Goal: Information Seeking & Learning: Learn about a topic

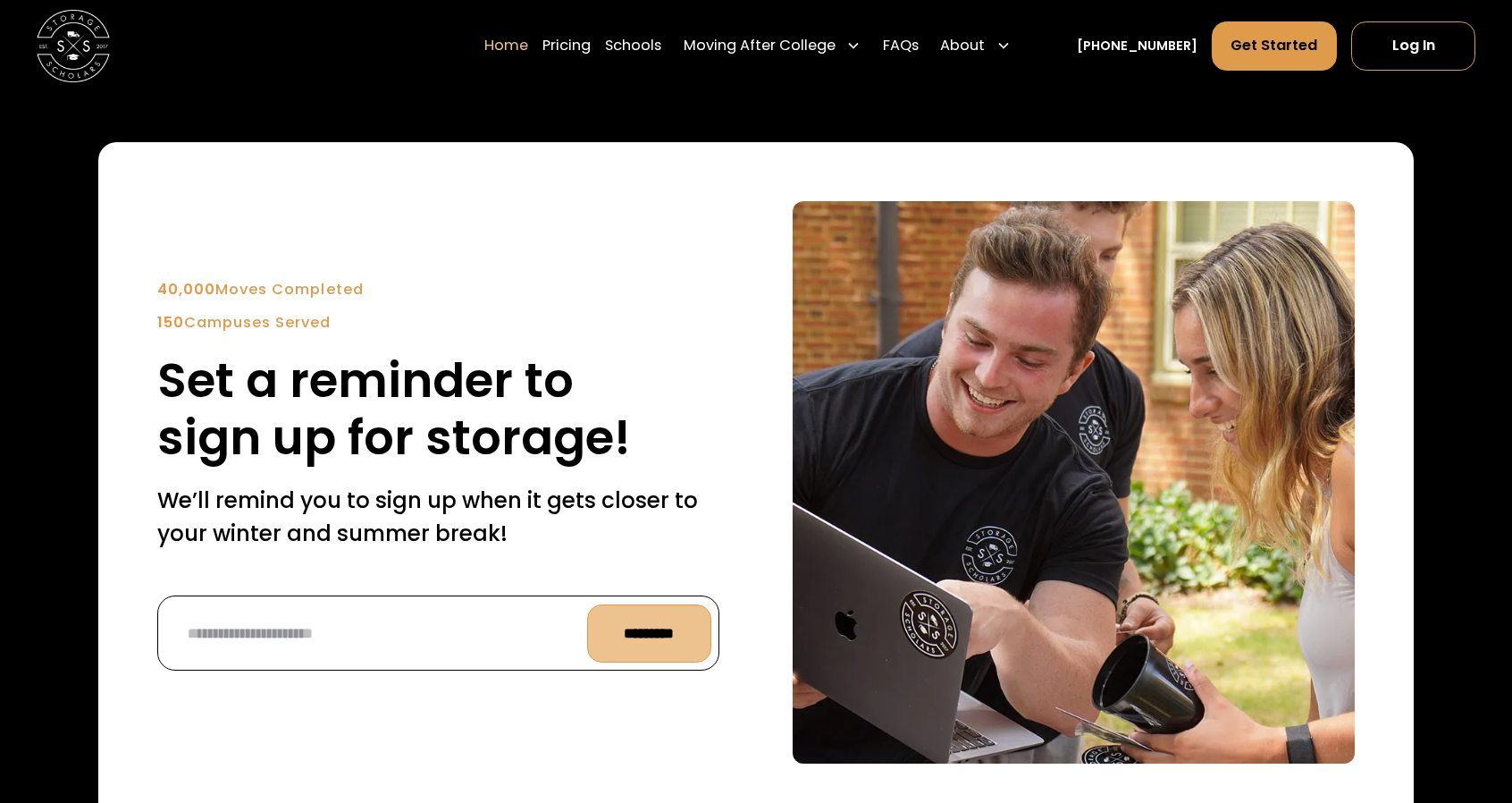
scroll to position [4290, 0]
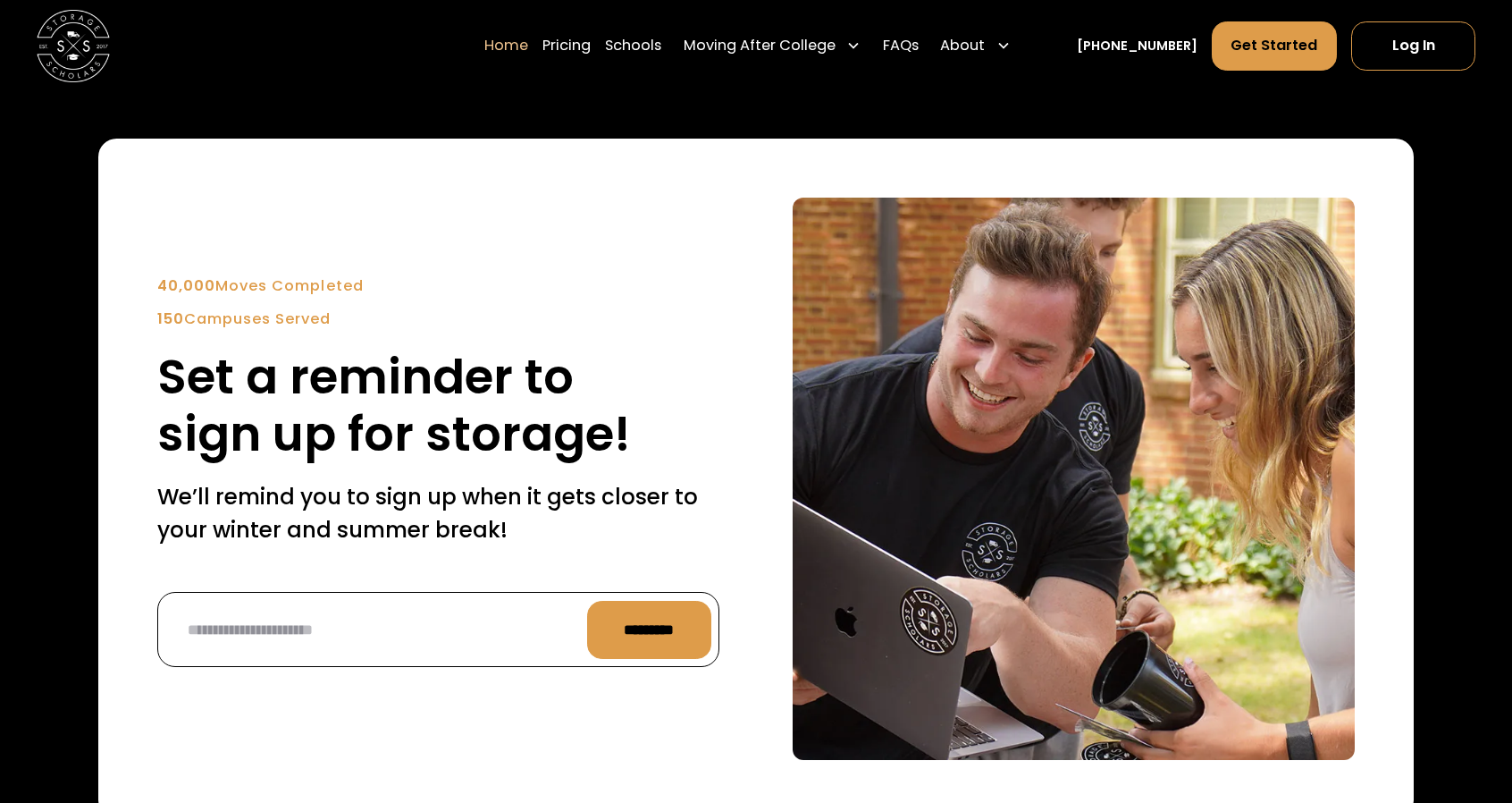
drag, startPoint x: 365, startPoint y: 289, endPoint x: 146, endPoint y: 271, distance: 219.7
click at [146, 271] on div "40,000 Moves Completed 150 Campuses Served Set a reminder to sign up for storag…" at bounding box center [756, 478] width 1315 height 680
click at [250, 278] on div "40,000 Moves Completed" at bounding box center [438, 287] width 562 height 22
click at [251, 288] on div "40,000 Moves Completed" at bounding box center [438, 287] width 562 height 22
drag, startPoint x: 374, startPoint y: 295, endPoint x: 157, endPoint y: 281, distance: 217.5
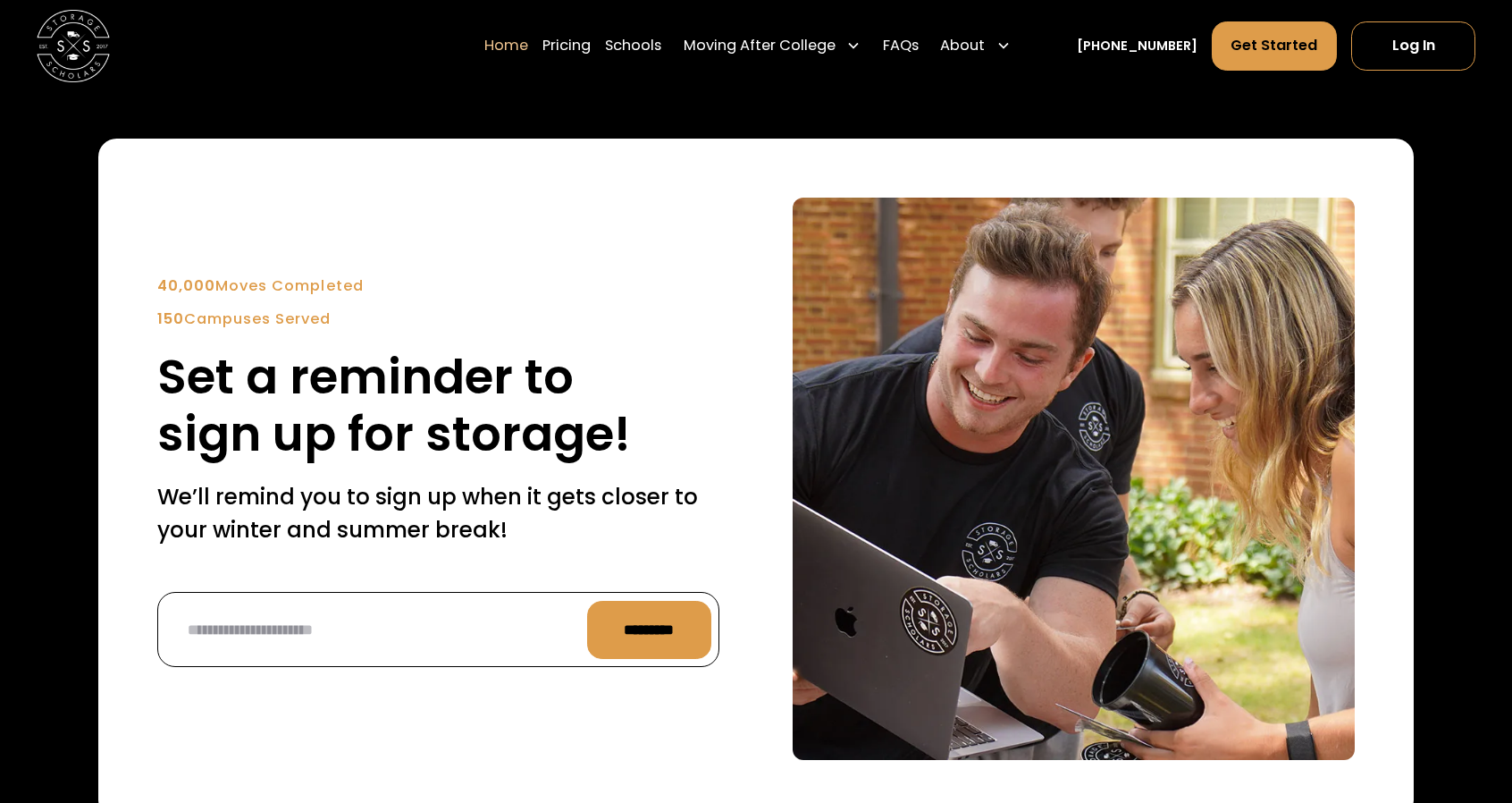
click at [157, 281] on div "40,000 Moves Completed" at bounding box center [438, 287] width 562 height 22
click at [277, 302] on div "40,000 Moves Completed 150 Campuses Served" at bounding box center [438, 303] width 562 height 55
drag, startPoint x: 340, startPoint y: 324, endPoint x: 125, endPoint y: 313, distance: 215.3
click at [125, 313] on div "40,000 Moves Completed 150 Campuses Served Set a reminder to sign up for storag…" at bounding box center [756, 478] width 1315 height 680
click at [232, 331] on div "150 Campuses Served" at bounding box center [438, 319] width 562 height 22
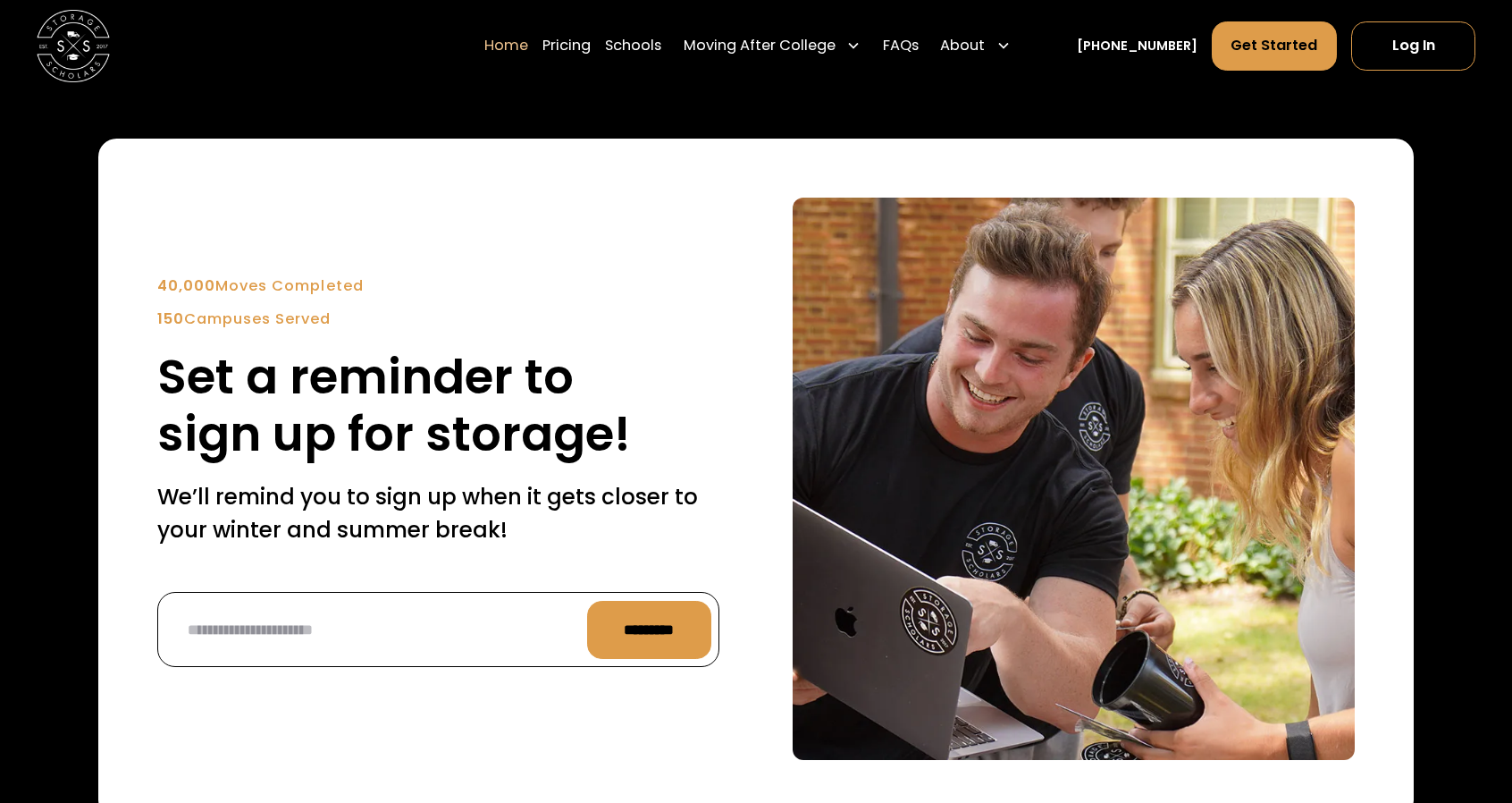
drag, startPoint x: 333, startPoint y: 321, endPoint x: 163, endPoint y: 317, distance: 170.0
click at [163, 317] on div "150 Campuses Served" at bounding box center [438, 319] width 562 height 22
click at [164, 317] on strong "150" at bounding box center [171, 318] width 27 height 21
drag, startPoint x: 333, startPoint y: 321, endPoint x: 161, endPoint y: 321, distance: 172.0
click at [161, 321] on div "150 Campuses Served" at bounding box center [438, 319] width 562 height 22
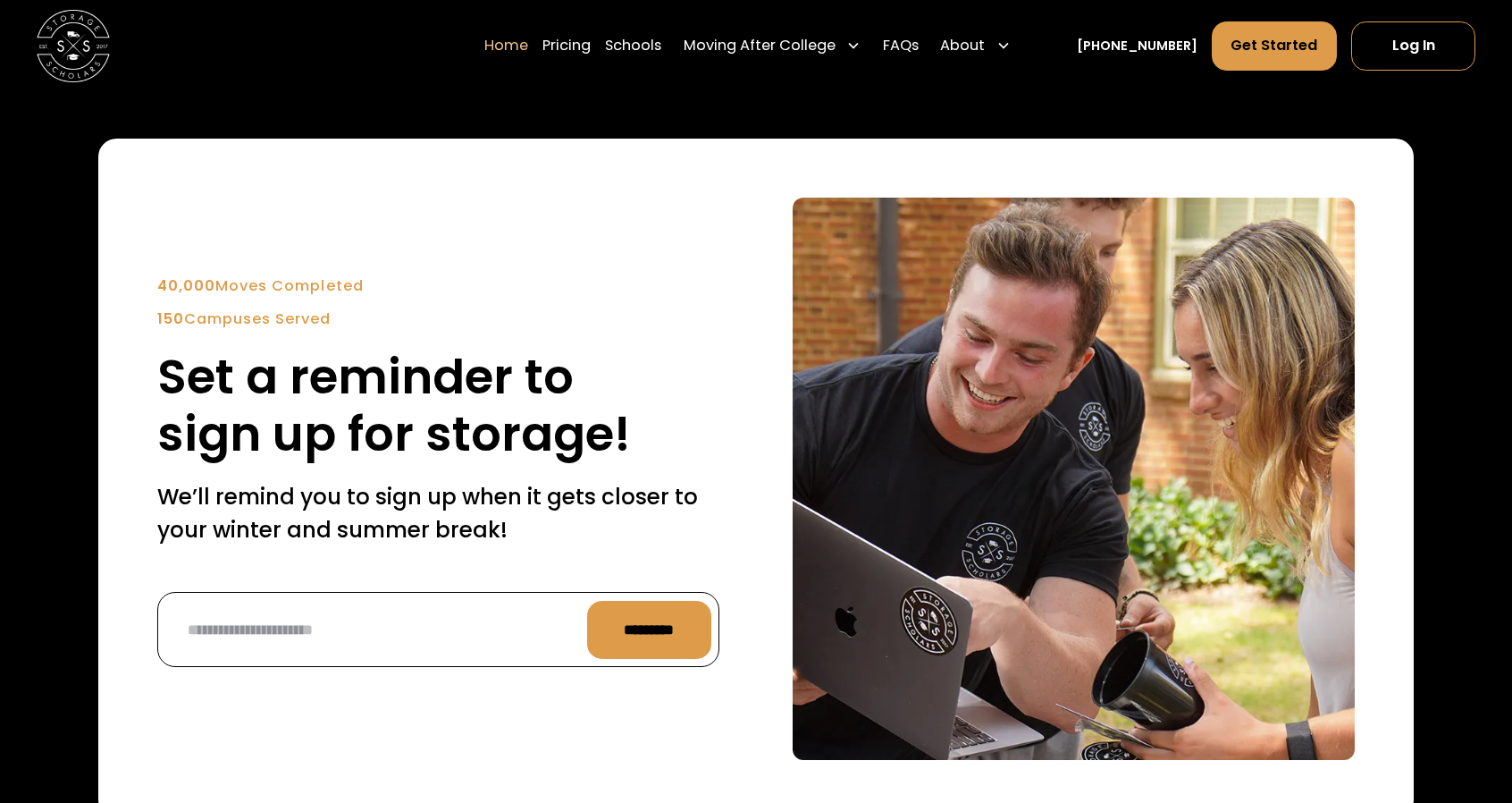
click at [356, 321] on div "150 Campuses Served" at bounding box center [438, 319] width 562 height 22
click at [330, 322] on div "150 Campuses Served" at bounding box center [438, 319] width 562 height 22
click at [363, 324] on div "150 Campuses Served" at bounding box center [438, 319] width 562 height 22
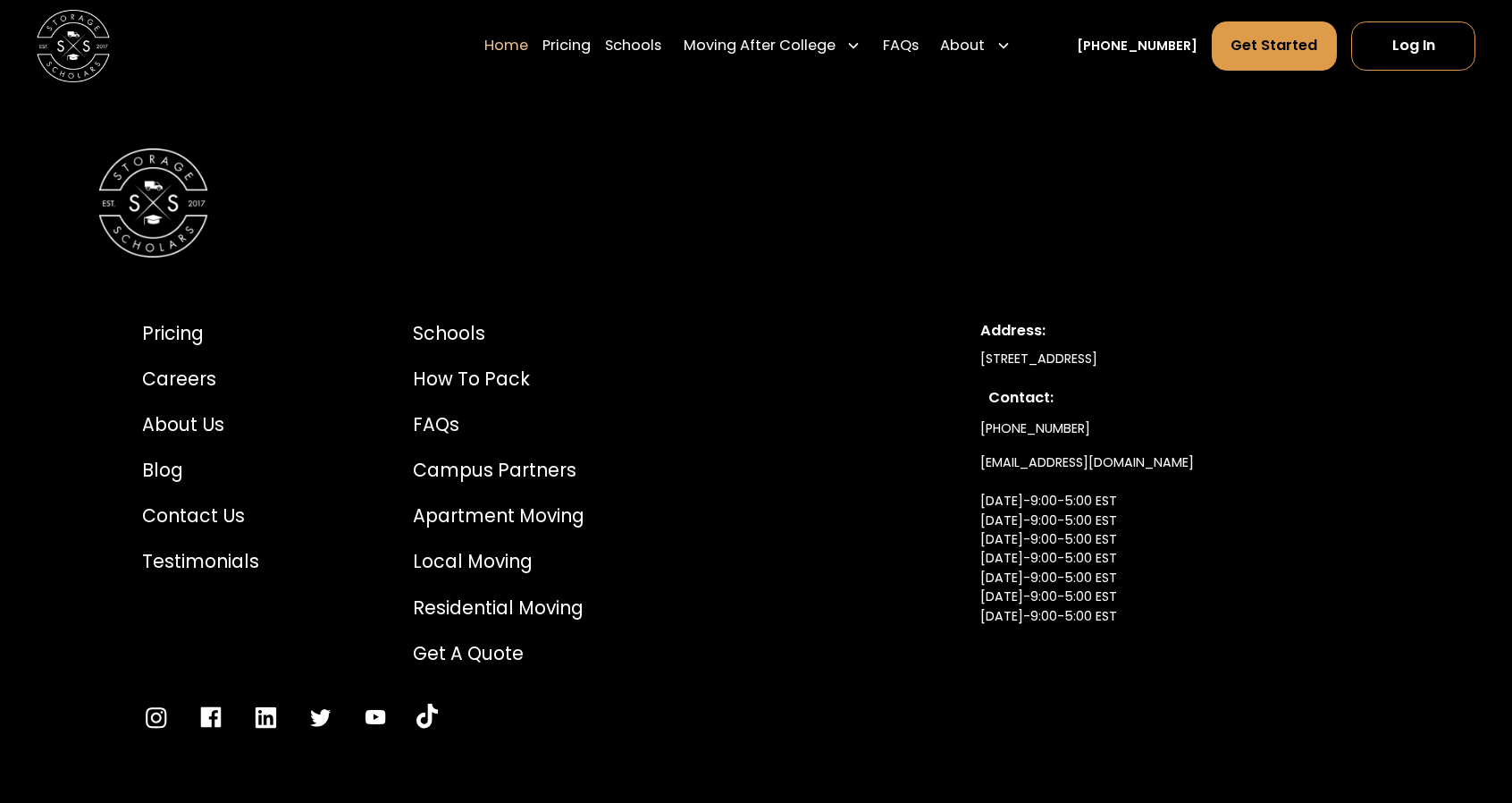
scroll to position [6257, 0]
click at [496, 458] on div "Campus Partners" at bounding box center [498, 472] width 171 height 28
click at [185, 366] on div "Careers" at bounding box center [200, 380] width 117 height 28
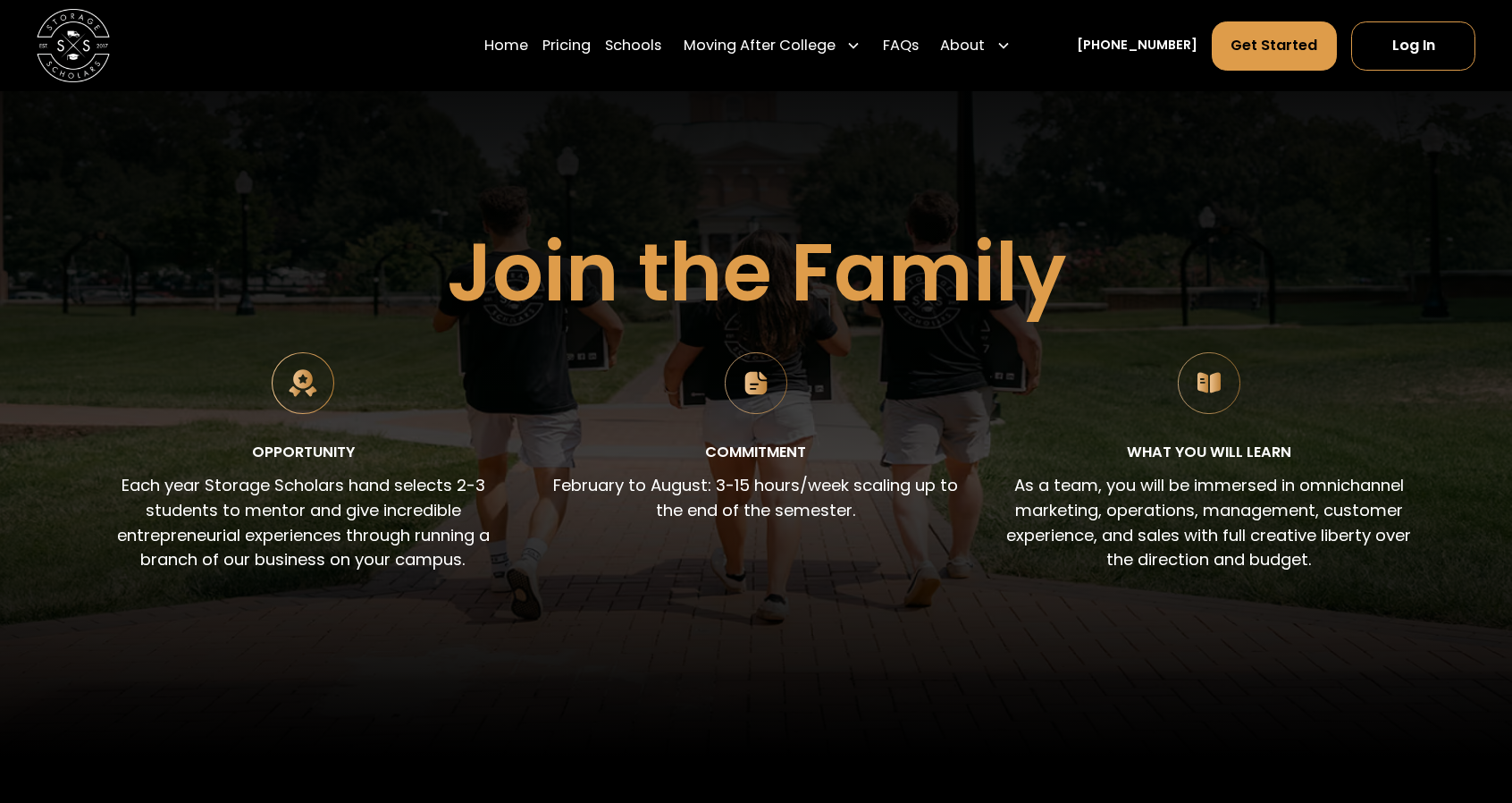
scroll to position [90, 0]
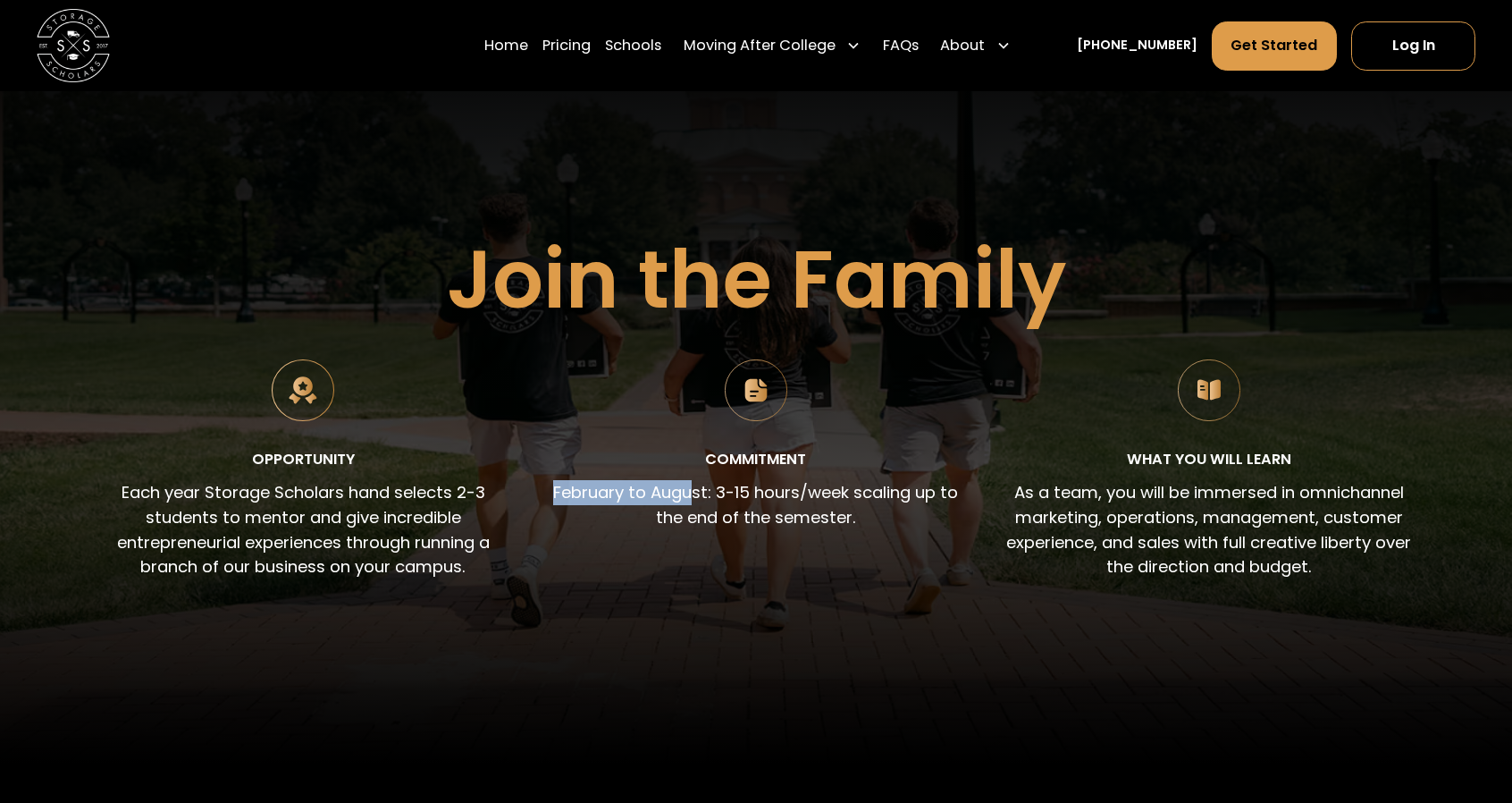
drag, startPoint x: 559, startPoint y: 492, endPoint x: 700, endPoint y: 499, distance: 141.2
click at [700, 499] on p "February to August: 3-15 hours/week scaling up to the end of the semester." at bounding box center [756, 505] width 409 height 49
click at [720, 508] on p "February to August: 3-15 hours/week scaling up to the end of the semester." at bounding box center [756, 505] width 409 height 49
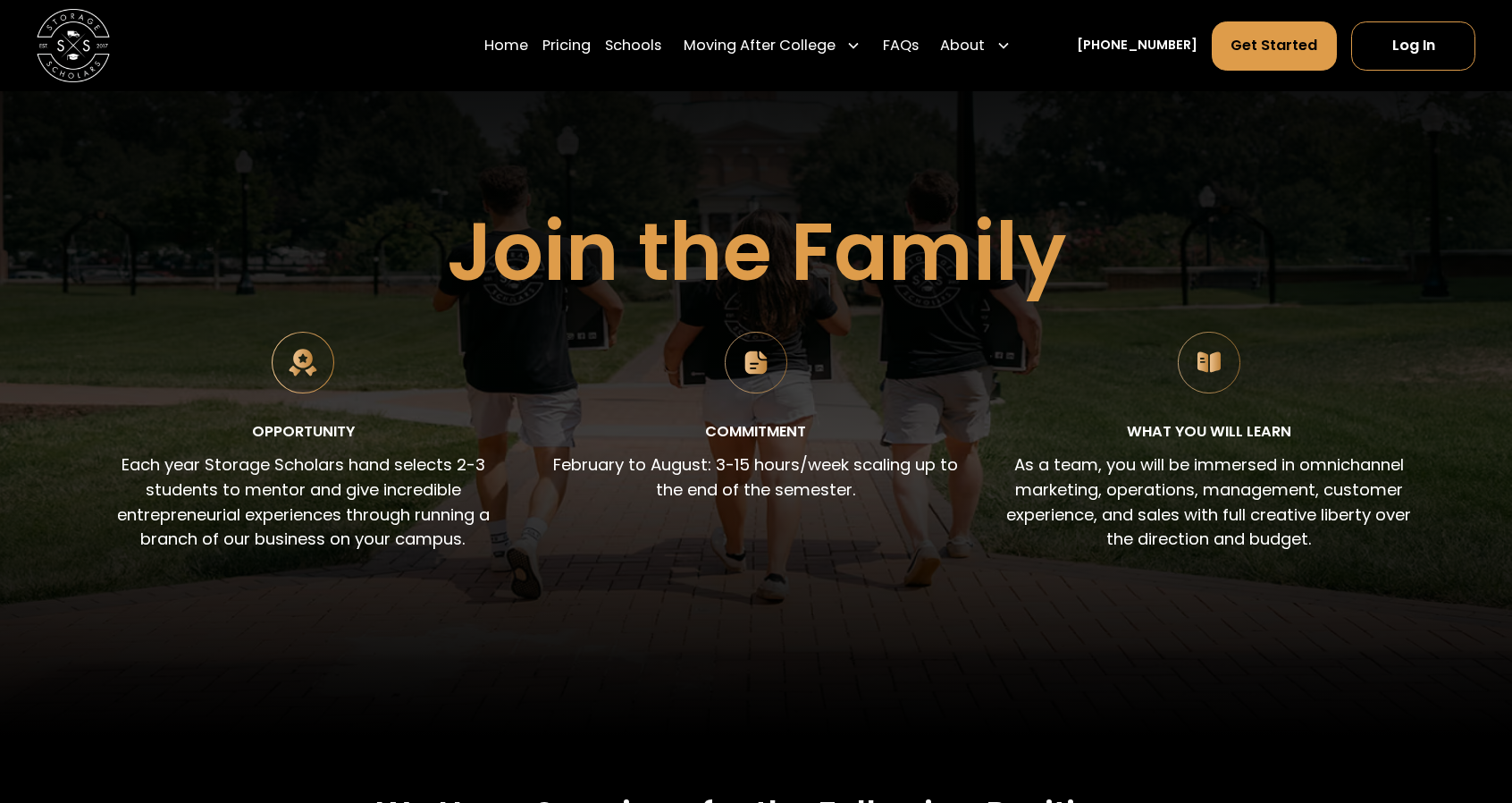
scroll to position [0, 0]
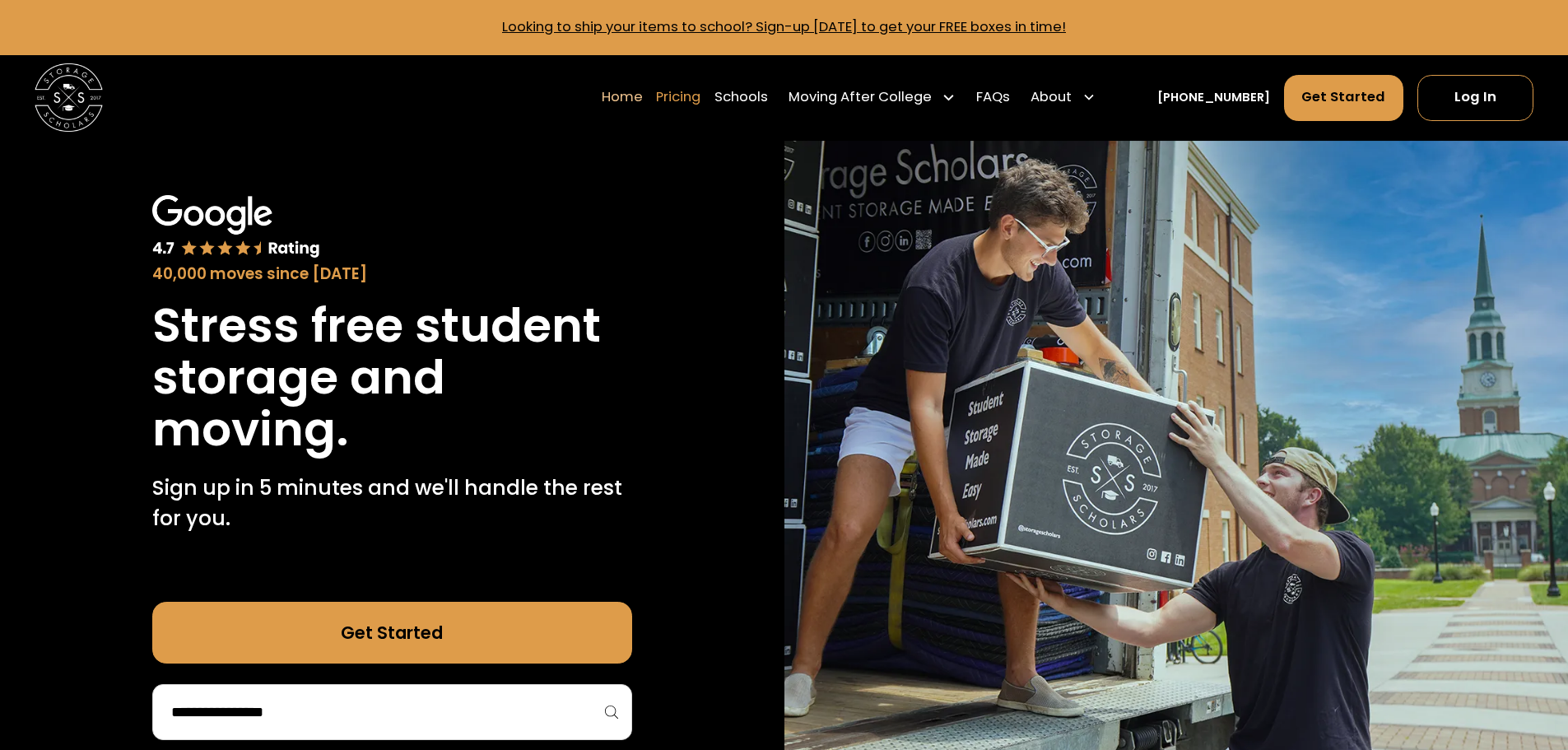
click at [700, 91] on link "Pricing" at bounding box center [678, 98] width 45 height 48
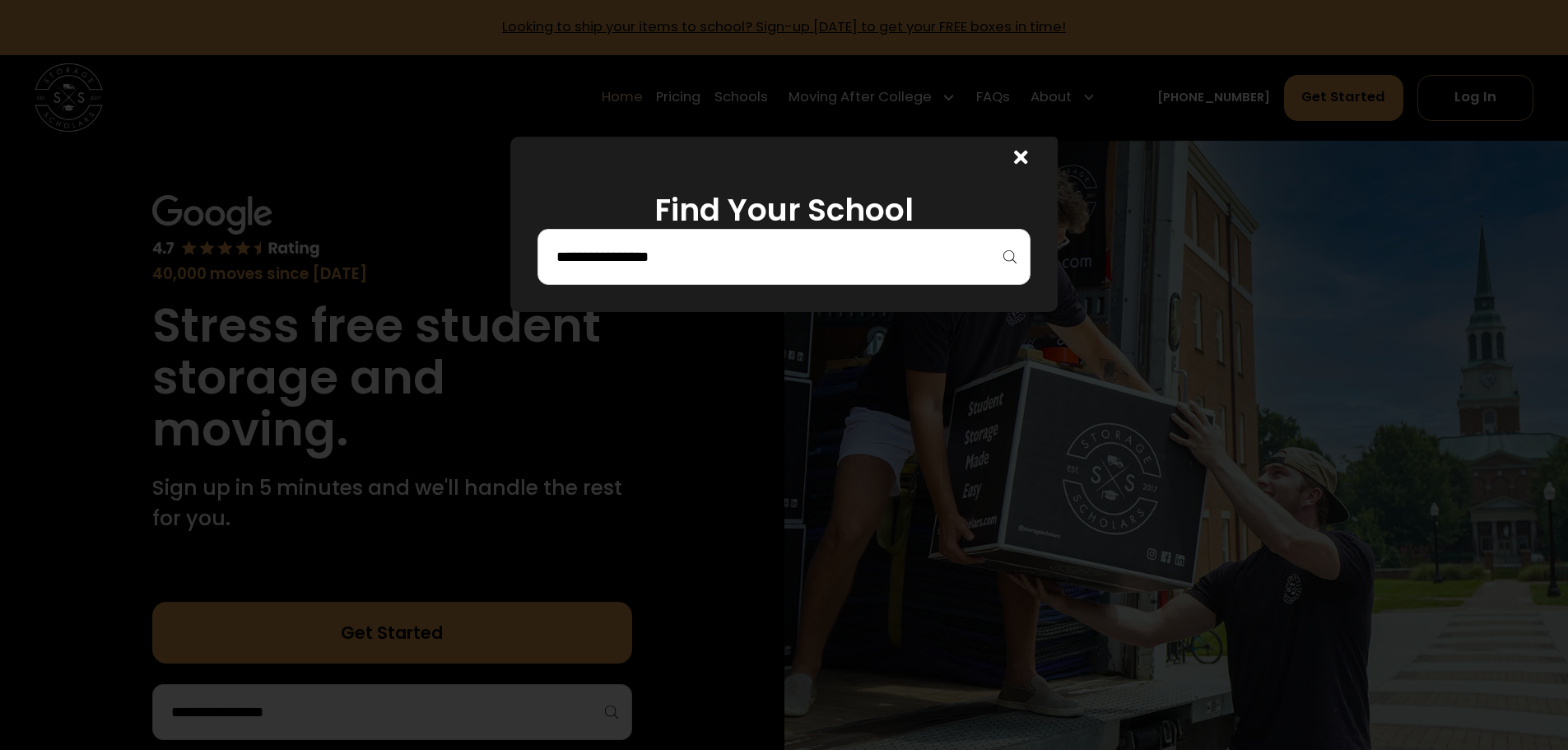
click at [704, 265] on input "search" at bounding box center [784, 257] width 459 height 28
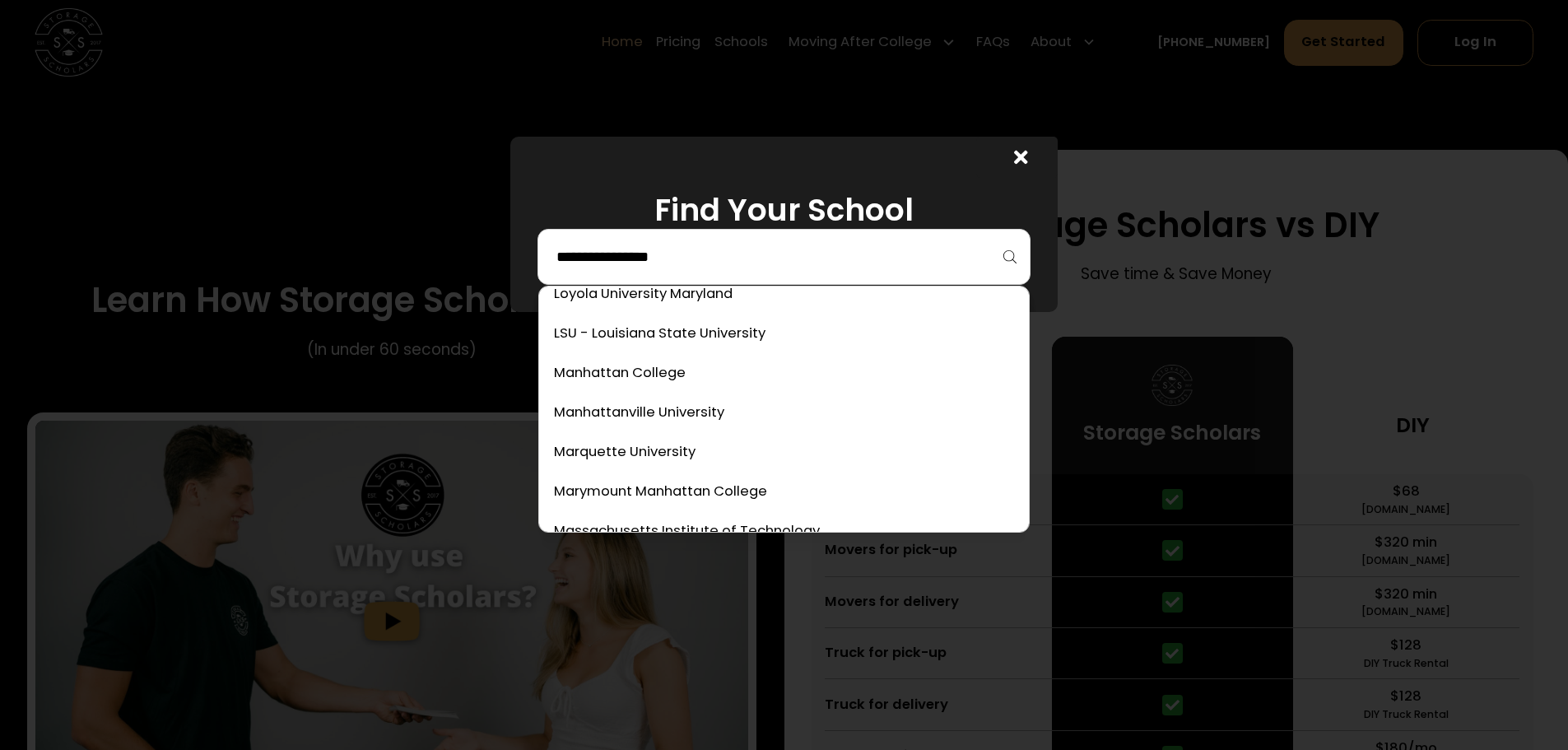
scroll to position [3782, 0]
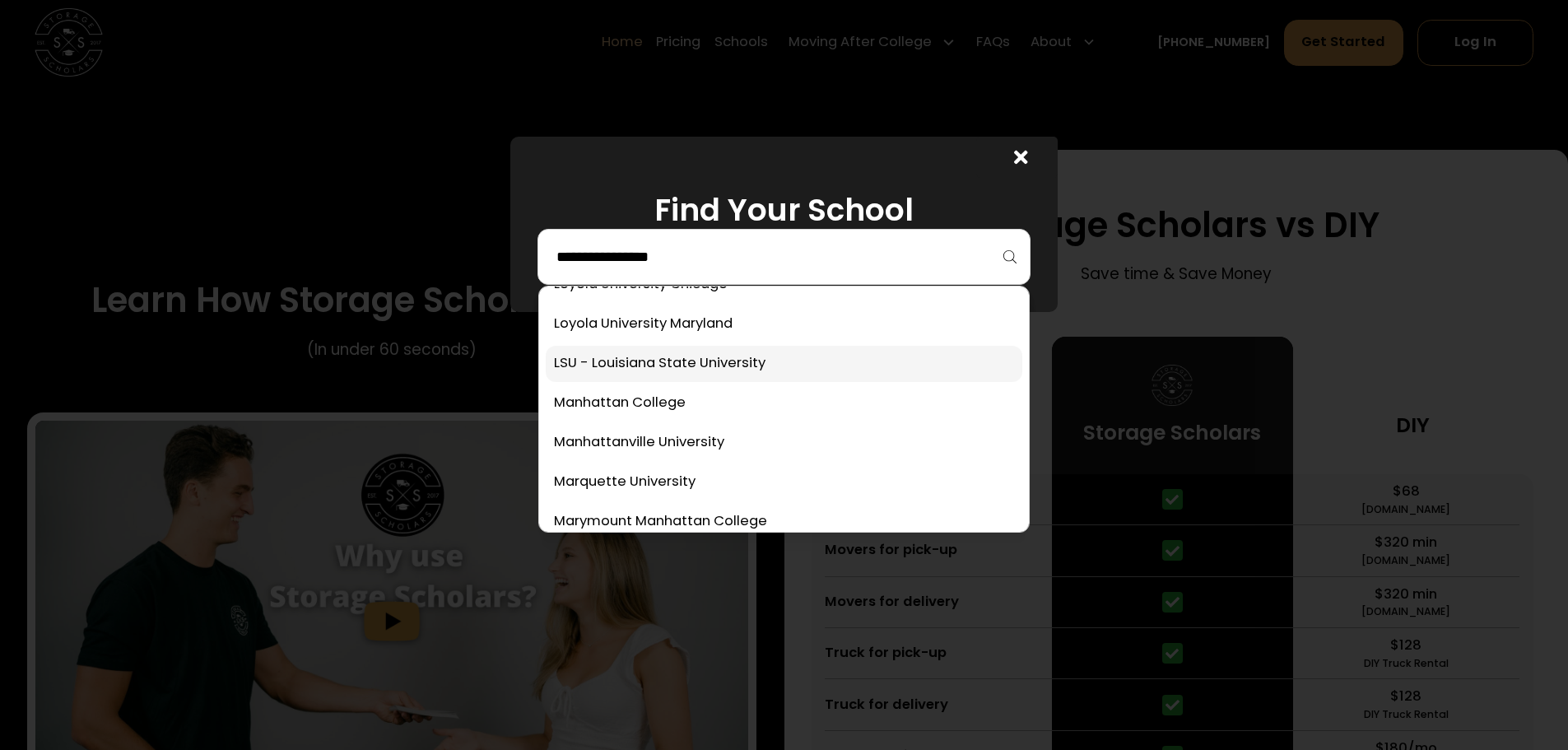
click at [661, 364] on link at bounding box center [784, 364] width 476 height 36
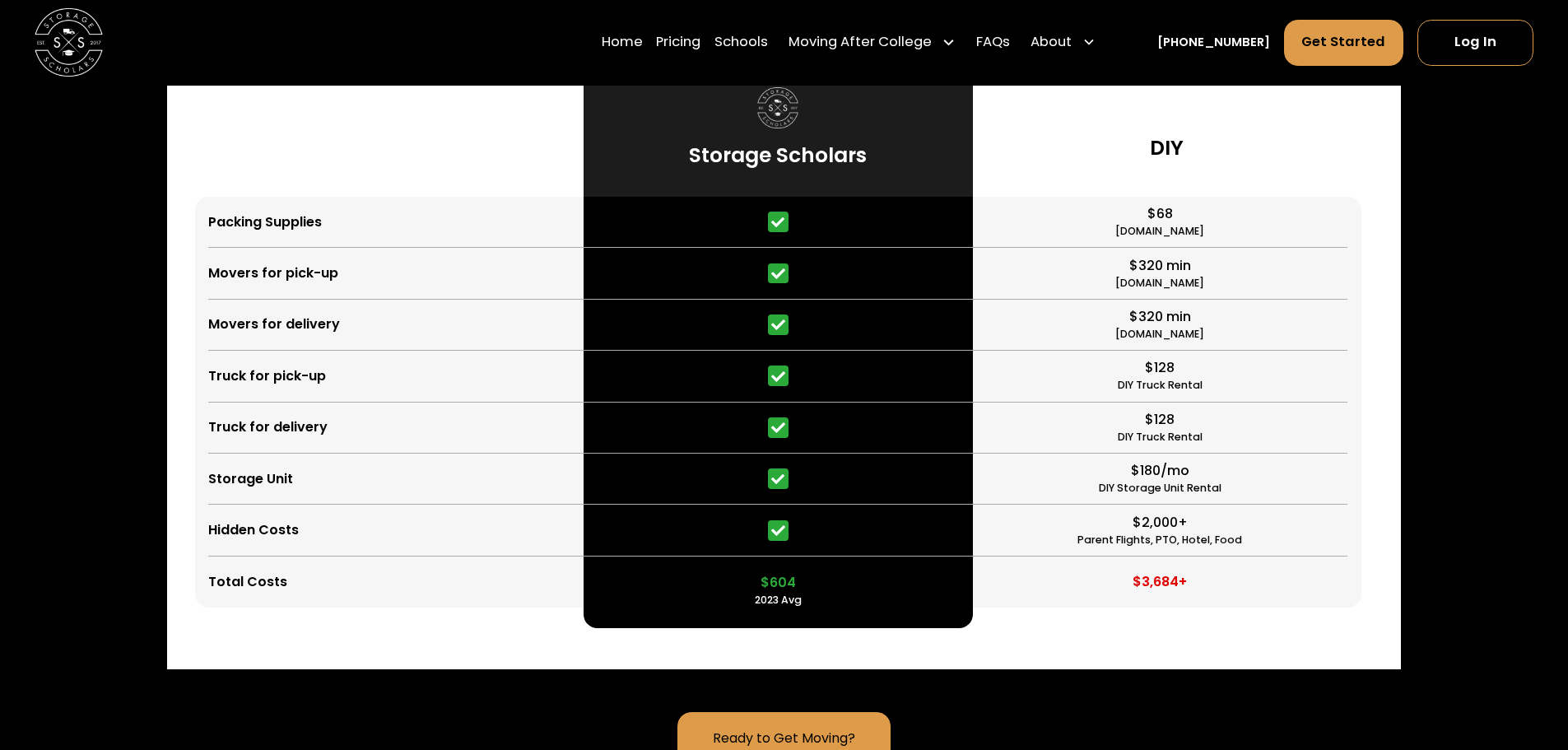
scroll to position [4189, 0]
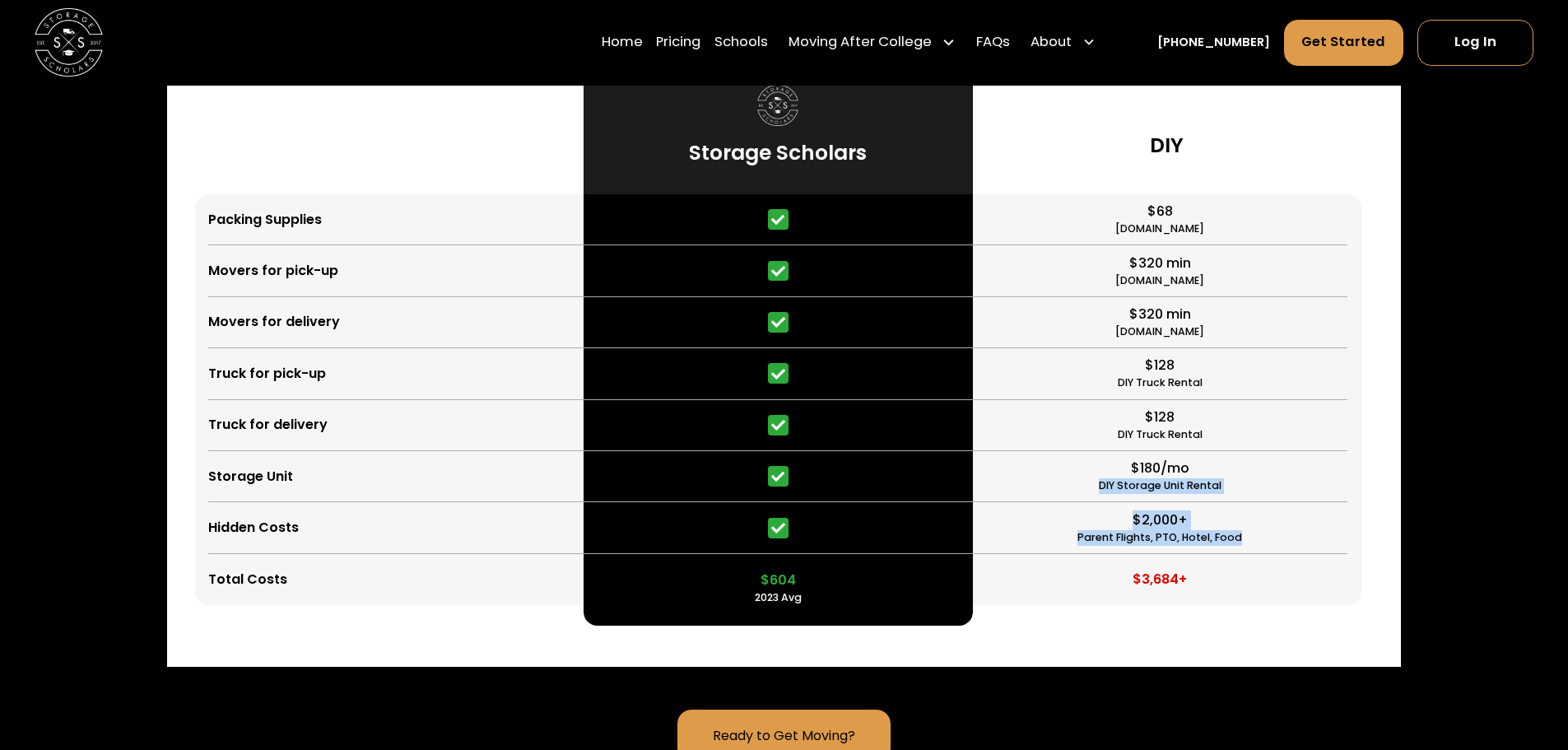
drag, startPoint x: 1085, startPoint y: 413, endPoint x: 1270, endPoint y: 427, distance: 185.5
click at [1270, 427] on div "$68 [DOMAIN_NAME] $320 min [DOMAIN_NAME] $320 min [DOMAIN_NAME] $128 DIY Truck …" at bounding box center [1167, 399] width 388 height 411
click at [1251, 451] on div "$180/mo DIY Storage Unit Rental" at bounding box center [1161, 477] width 375 height 51
drag, startPoint x: 1226, startPoint y: 357, endPoint x: 1058, endPoint y: 347, distance: 168.3
click at [1058, 400] on div "$128 DIY Truck Rental" at bounding box center [1161, 426] width 375 height 51
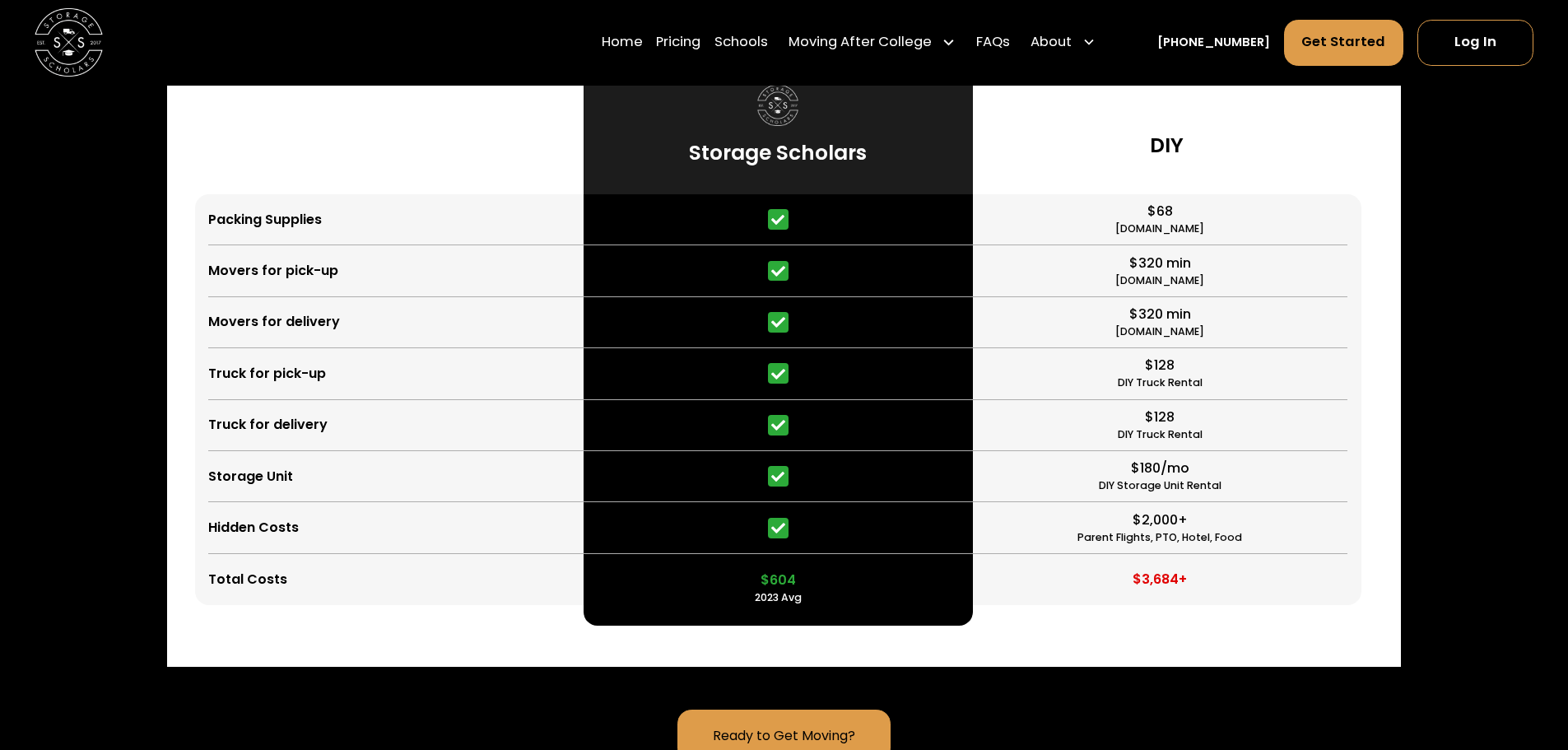
click at [1239, 451] on div "$180/mo DIY Storage Unit Rental" at bounding box center [1161, 477] width 375 height 51
drag, startPoint x: 1230, startPoint y: 356, endPoint x: 1071, endPoint y: 344, distance: 159.5
click at [1071, 400] on div "$128 DIY Truck Rental" at bounding box center [1161, 426] width 375 height 51
click at [1294, 451] on div "$180/mo DIY Storage Unit Rental" at bounding box center [1161, 477] width 375 height 51
drag, startPoint x: 1243, startPoint y: 306, endPoint x: 1068, endPoint y: 292, distance: 175.6
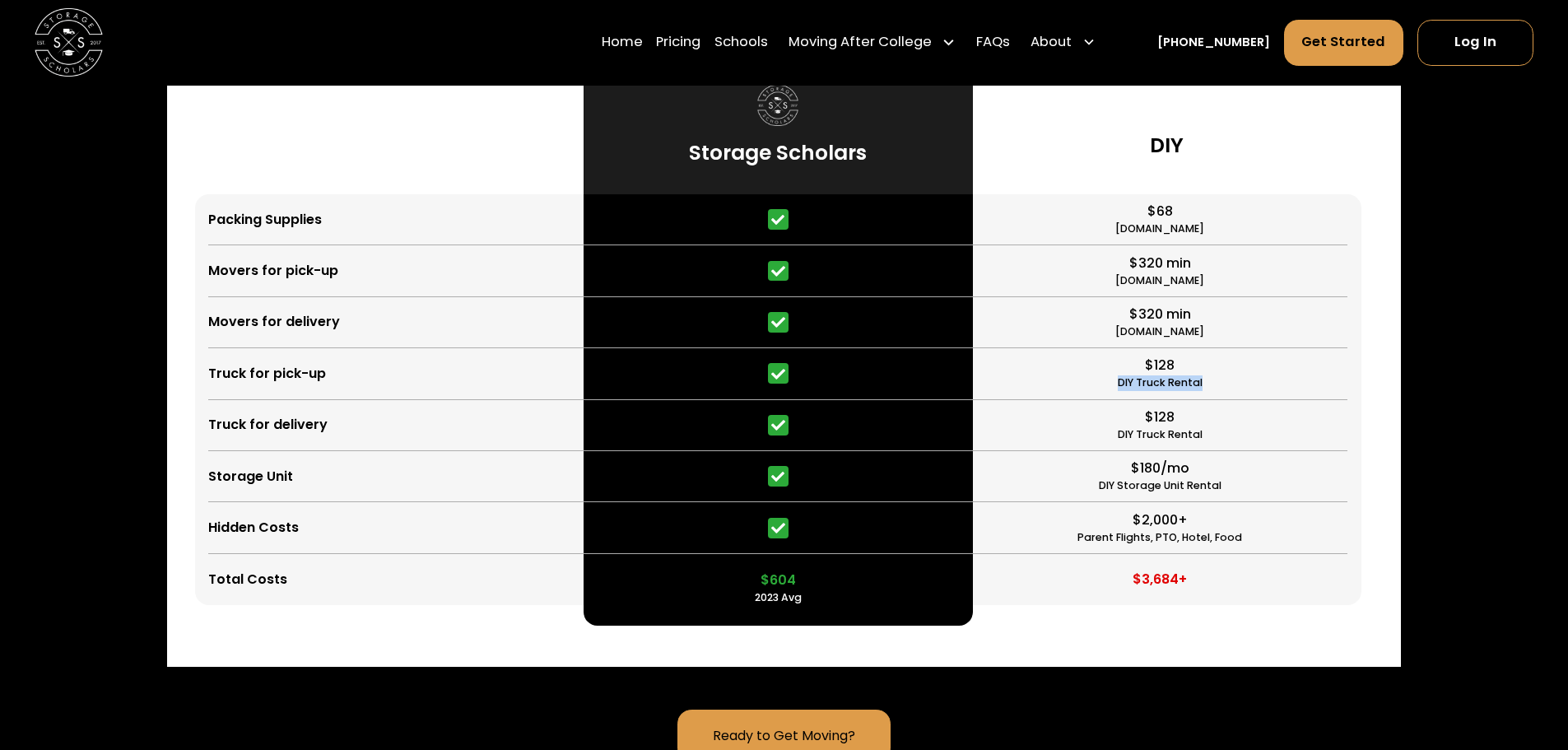
click at [1068, 348] on div "$128 DIY Truck Rental" at bounding box center [1161, 374] width 375 height 51
click at [1227, 400] on div "$128 DIY Truck Rental" at bounding box center [1161, 426] width 375 height 51
drag, startPoint x: 1214, startPoint y: 313, endPoint x: 1113, endPoint y: 310, distance: 101.0
click at [1113, 348] on div "$128 DIY Truck Rental" at bounding box center [1161, 374] width 375 height 51
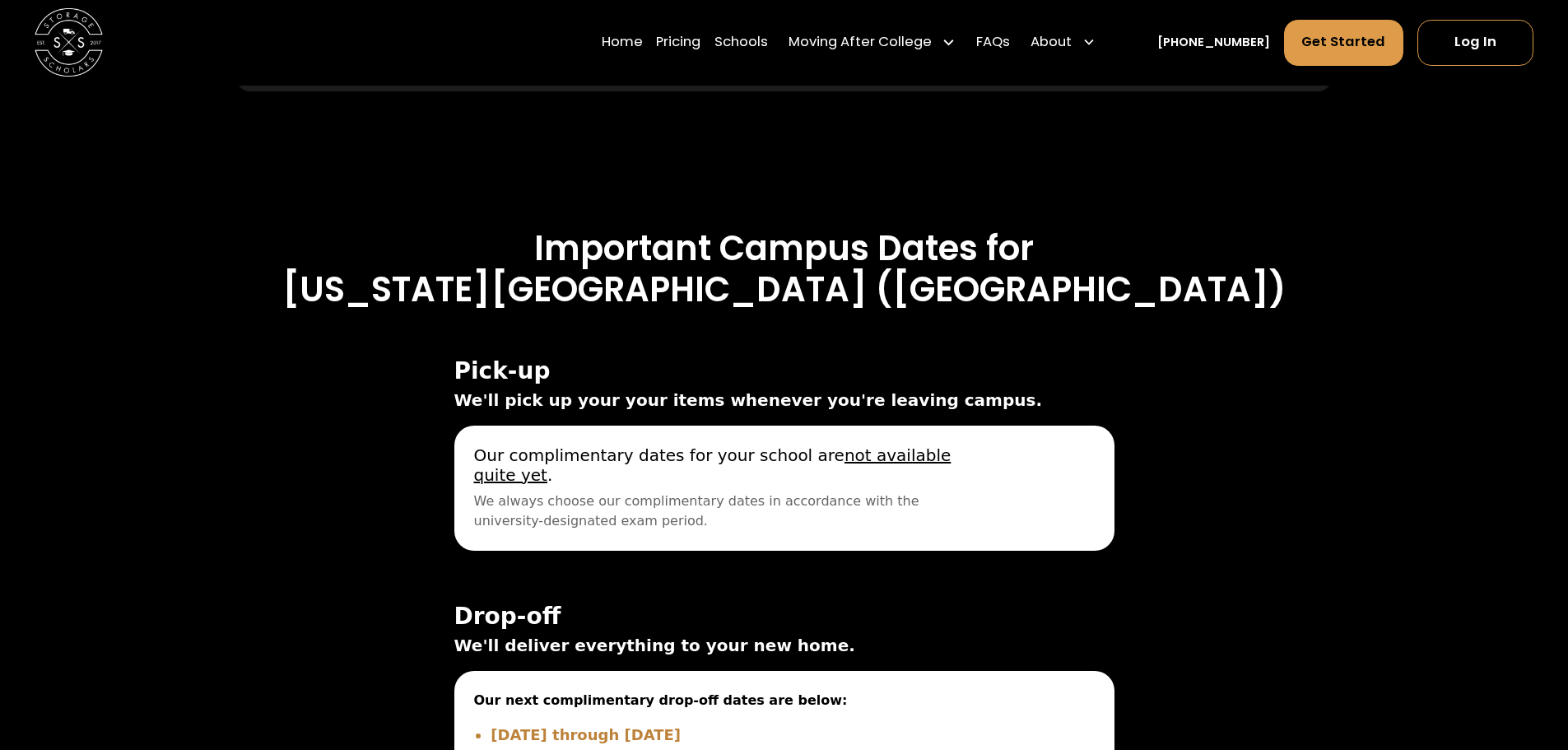
scroll to position [5754, 0]
